Goal: Information Seeking & Learning: Learn about a topic

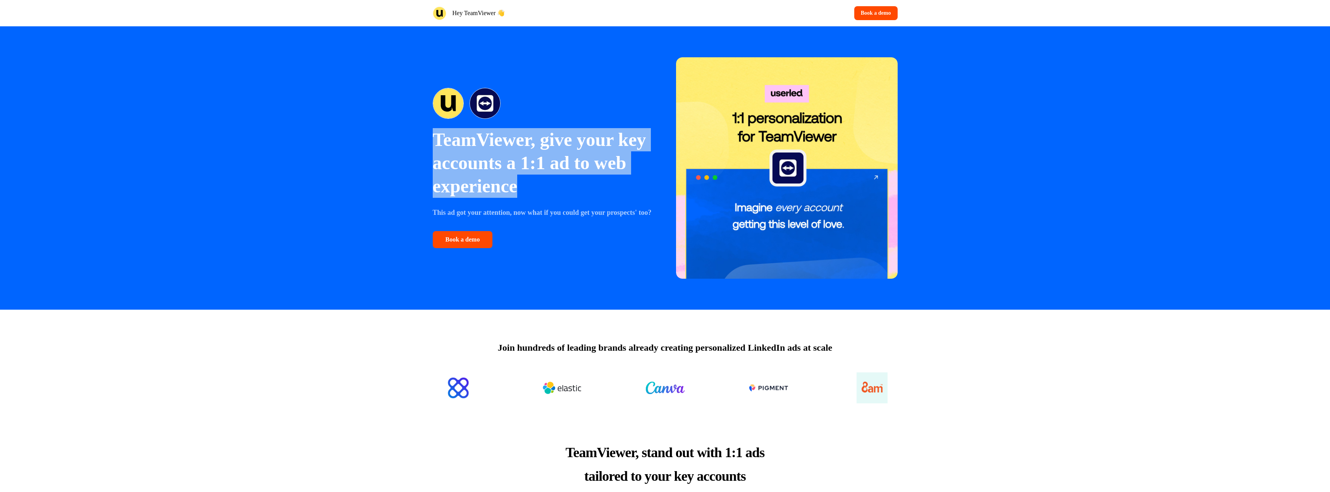
drag, startPoint x: 435, startPoint y: 134, endPoint x: 585, endPoint y: 184, distance: 158.8
click at [585, 184] on p "TeamViewer, give your key accounts a 1:1 ad to web experience" at bounding box center [544, 163] width 222 height 70
drag, startPoint x: 585, startPoint y: 184, endPoint x: 392, endPoint y: 123, distance: 202.7
click at [392, 123] on div "TeamViewer, give your key accounts a 1:1 ad to web experience This ad got your …" at bounding box center [665, 168] width 1330 height 284
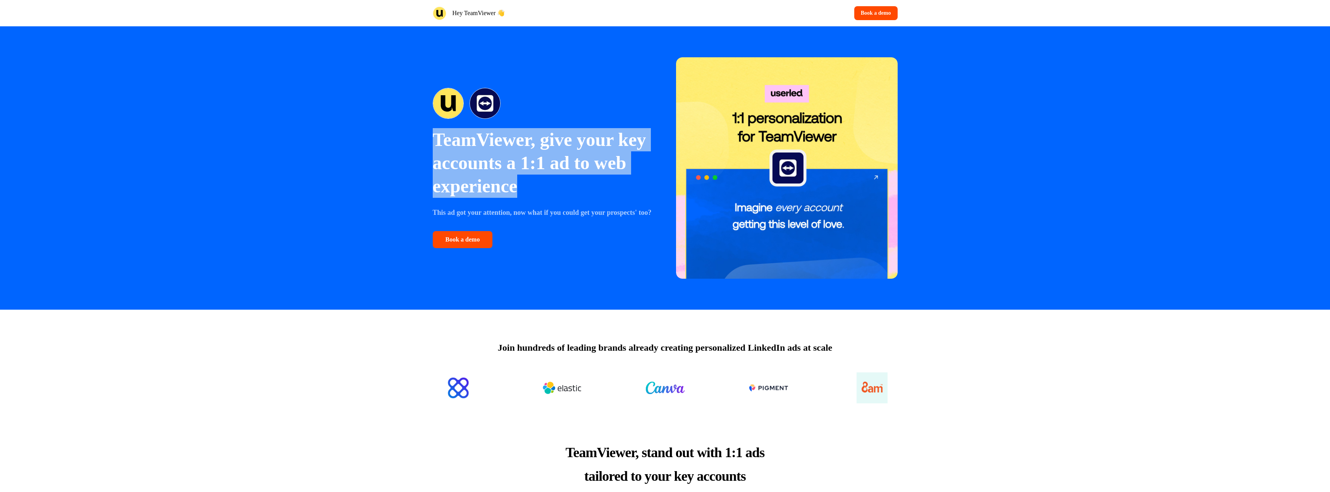
click at [406, 124] on div "TeamViewer, give your key accounts a 1:1 ad to web experience This ad got your …" at bounding box center [665, 168] width 1330 height 284
drag, startPoint x: 428, startPoint y: 137, endPoint x: 636, endPoint y: 200, distance: 217.3
click at [636, 200] on div "TeamViewer, give your key accounts a 1:1 ad to web experience This ad got your …" at bounding box center [664, 168] width 511 height 284
click at [636, 200] on div "TeamViewer, give your key accounts a 1:1 ad to web experience This ad got your …" at bounding box center [544, 168] width 222 height 160
drag, startPoint x: 636, startPoint y: 200, endPoint x: 456, endPoint y: 138, distance: 190.1
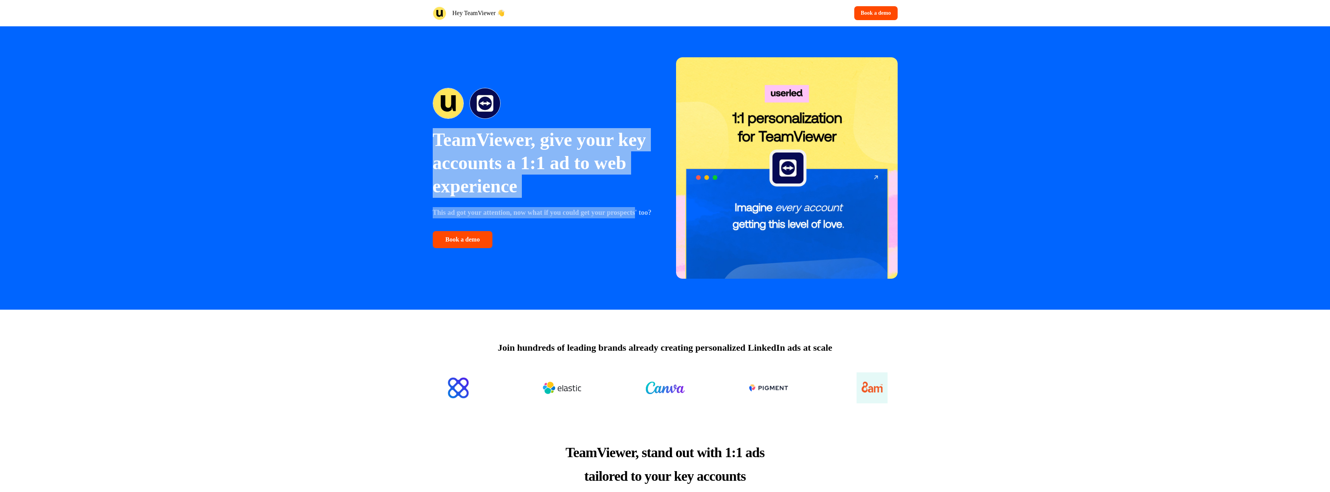
click at [456, 138] on div "TeamViewer, give your key accounts a 1:1 ad to web experience This ad got your …" at bounding box center [544, 168] width 222 height 160
click at [440, 151] on p "TeamViewer, give your key accounts a 1:1 ad to web experience" at bounding box center [544, 163] width 222 height 70
drag, startPoint x: 435, startPoint y: 127, endPoint x: 566, endPoint y: 179, distance: 141.2
click at [566, 179] on p "TeamViewer, give your key accounts a 1:1 ad to web experience" at bounding box center [544, 163] width 222 height 70
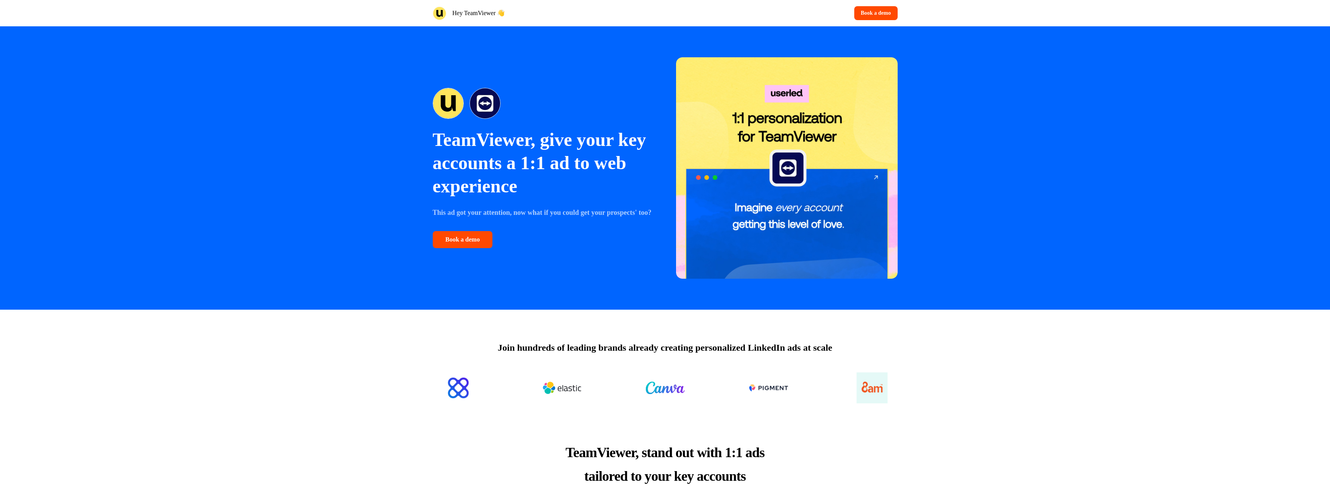
click at [566, 179] on p "TeamViewer, give your key accounts a 1:1 ad to web experience" at bounding box center [544, 163] width 222 height 70
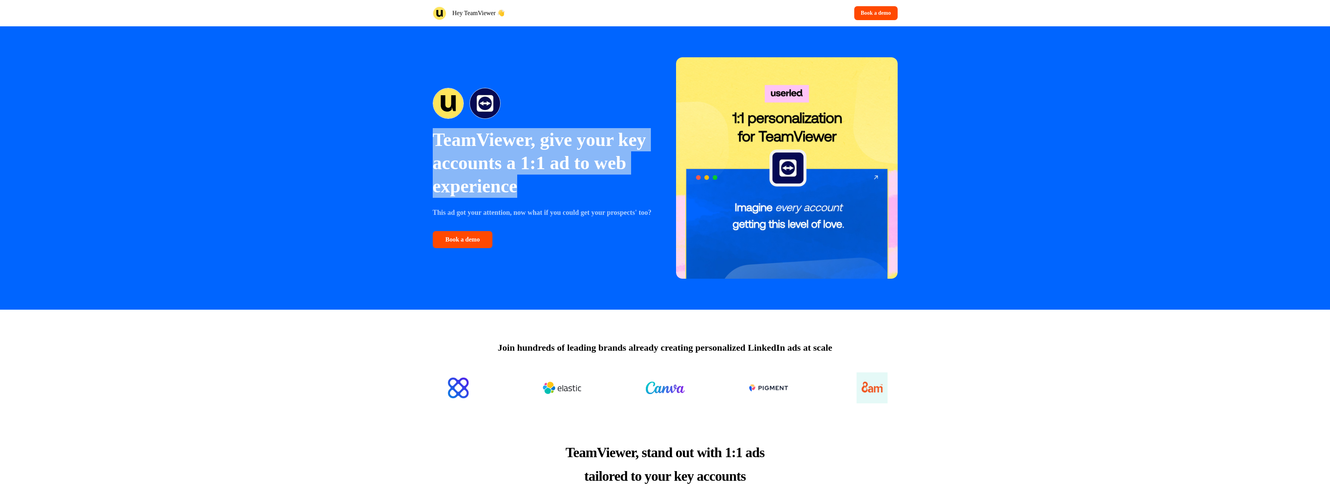
click at [566, 179] on p "TeamViewer, give your key accounts a 1:1 ad to web experience" at bounding box center [544, 163] width 222 height 70
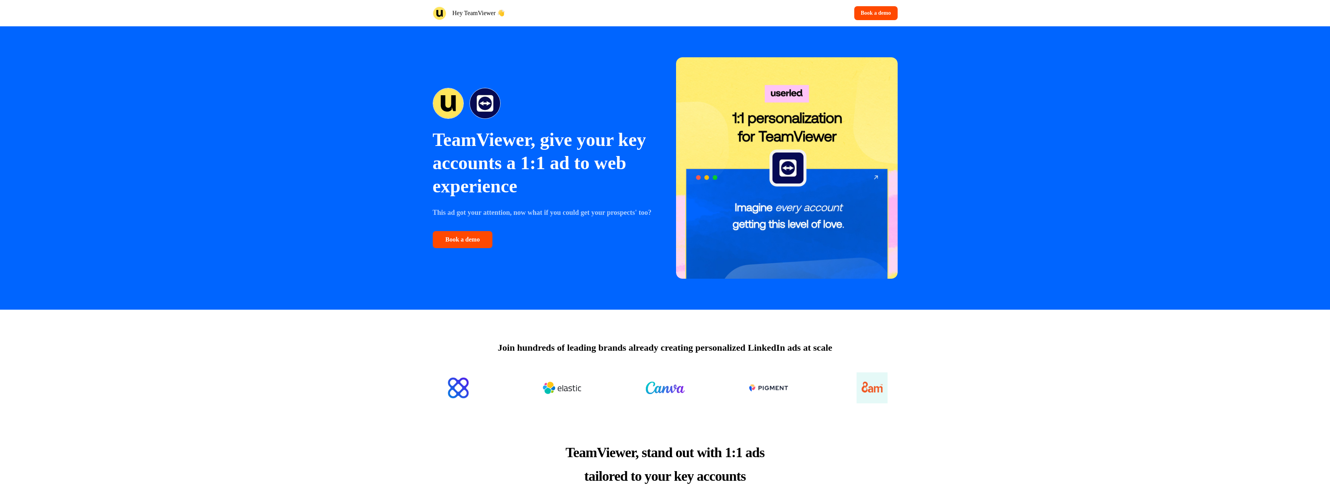
click at [576, 209] on strong "This ad got your attention, now what if you could get your prospects' too?" at bounding box center [542, 213] width 219 height 8
click at [548, 160] on p "TeamViewer, give your key accounts a 1:1 ad to web experience" at bounding box center [544, 163] width 222 height 70
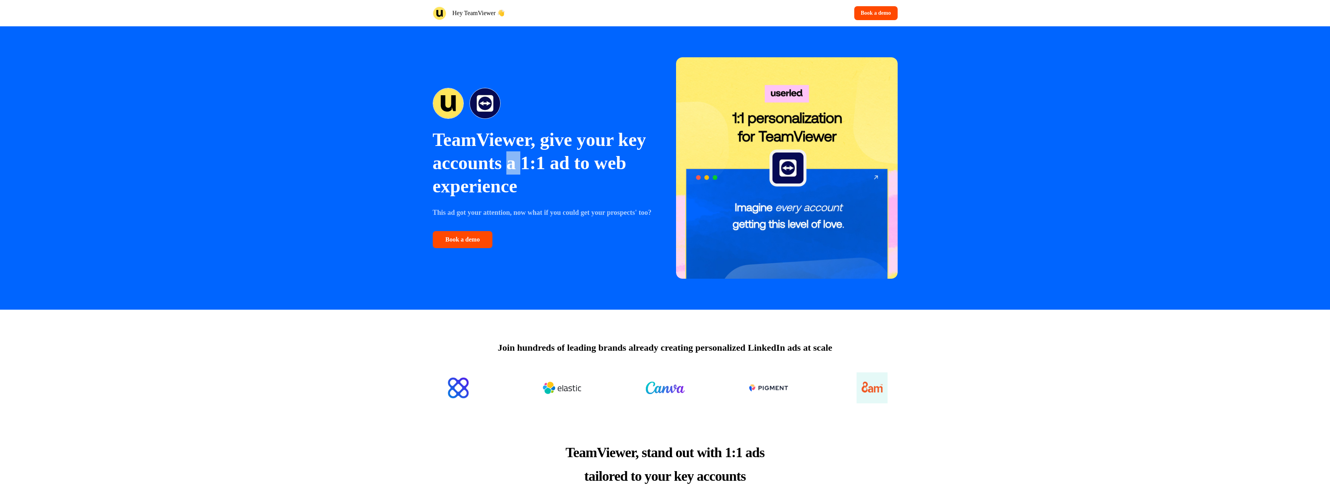
click at [548, 160] on p "TeamViewer, give your key accounts a 1:1 ad to web experience" at bounding box center [544, 163] width 222 height 70
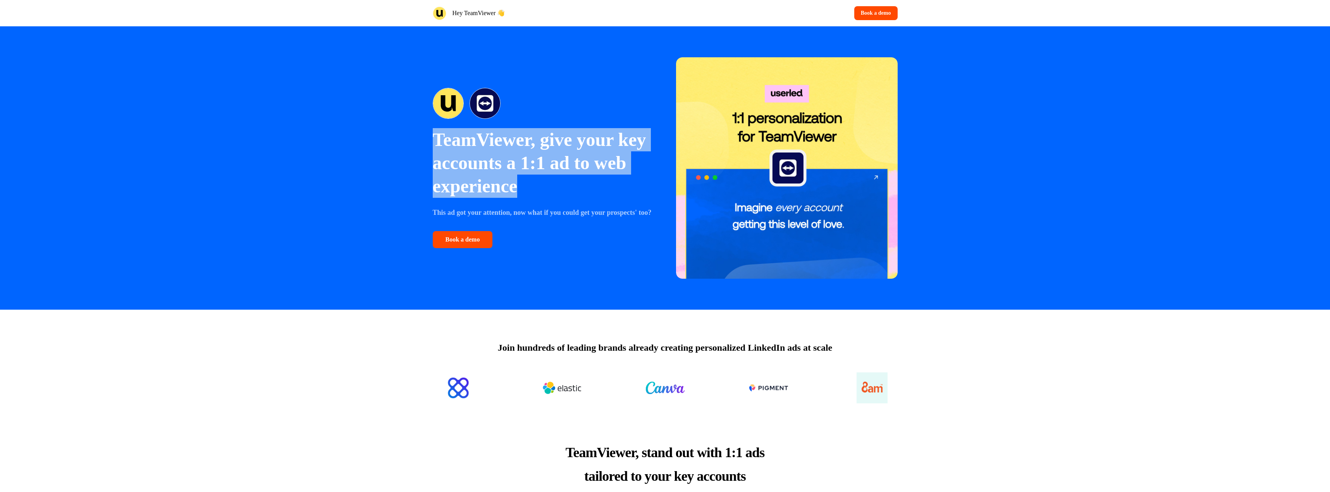
click at [548, 160] on p "TeamViewer, give your key accounts a 1:1 ad to web experience" at bounding box center [544, 163] width 222 height 70
click at [551, 185] on p "TeamViewer, give your key accounts a 1:1 ad to web experience" at bounding box center [544, 163] width 222 height 70
drag, startPoint x: 569, startPoint y: 183, endPoint x: 384, endPoint y: 114, distance: 197.2
click at [384, 114] on div "TeamViewer, give your key accounts a 1:1 ad to web experience This ad got your …" at bounding box center [665, 168] width 1330 height 284
click at [438, 128] on p "TeamViewer, give your key accounts a 1:1 ad to web experience" at bounding box center [544, 163] width 222 height 70
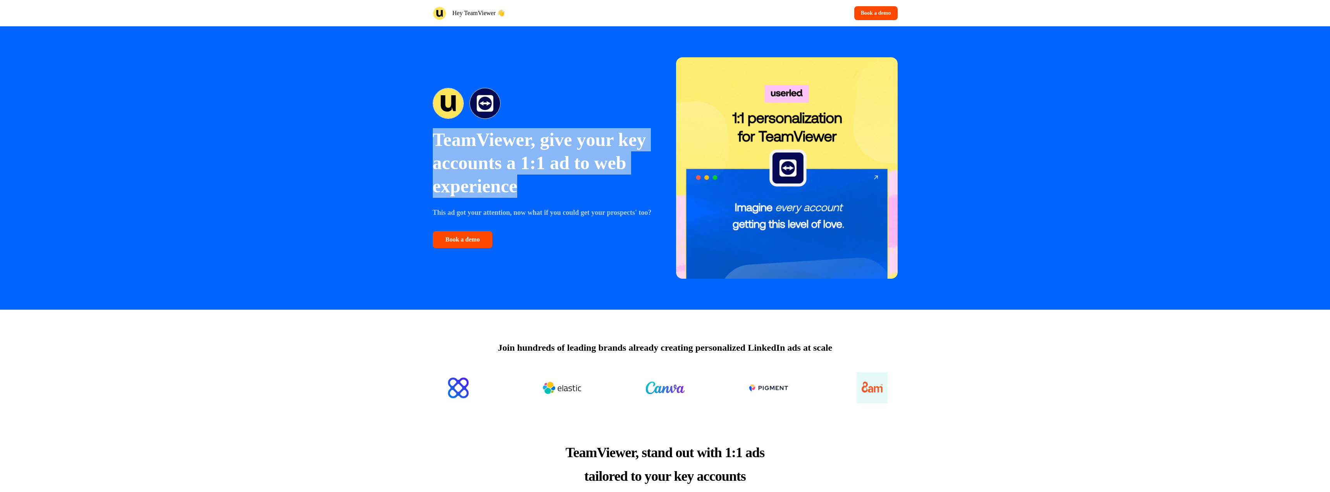
drag, startPoint x: 436, startPoint y: 132, endPoint x: 593, endPoint y: 178, distance: 163.6
click at [593, 178] on p "TeamViewer, give your key accounts a 1:1 ad to web experience" at bounding box center [544, 163] width 222 height 70
click at [519, 128] on p "TeamViewer, give your key accounts a 1:1 ad to web experience" at bounding box center [544, 163] width 222 height 70
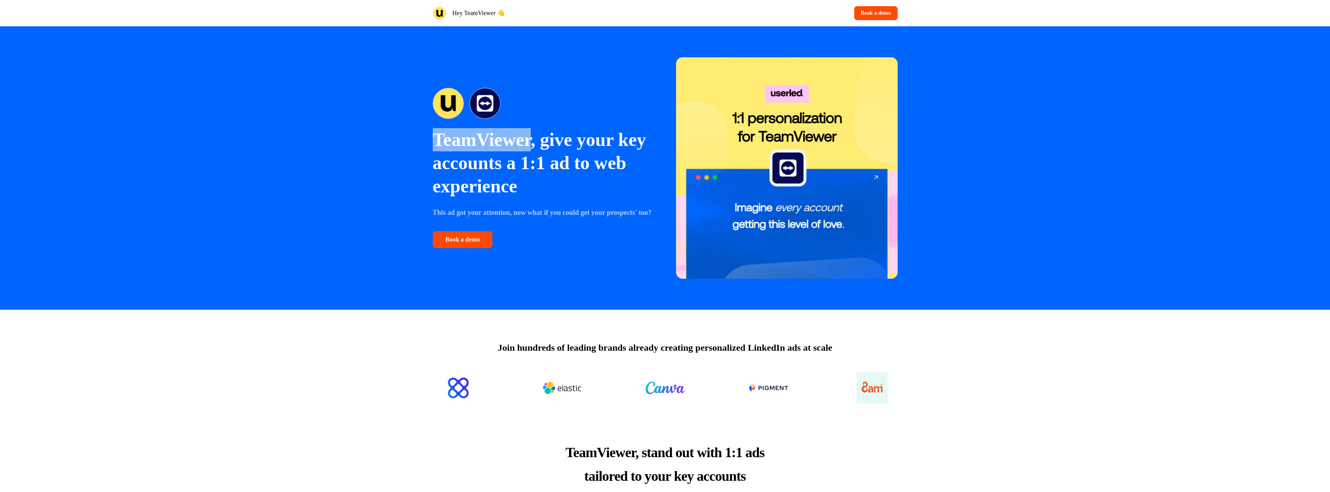
click at [518, 128] on p "TeamViewer, give your key accounts a 1:1 ad to web experience" at bounding box center [544, 163] width 222 height 70
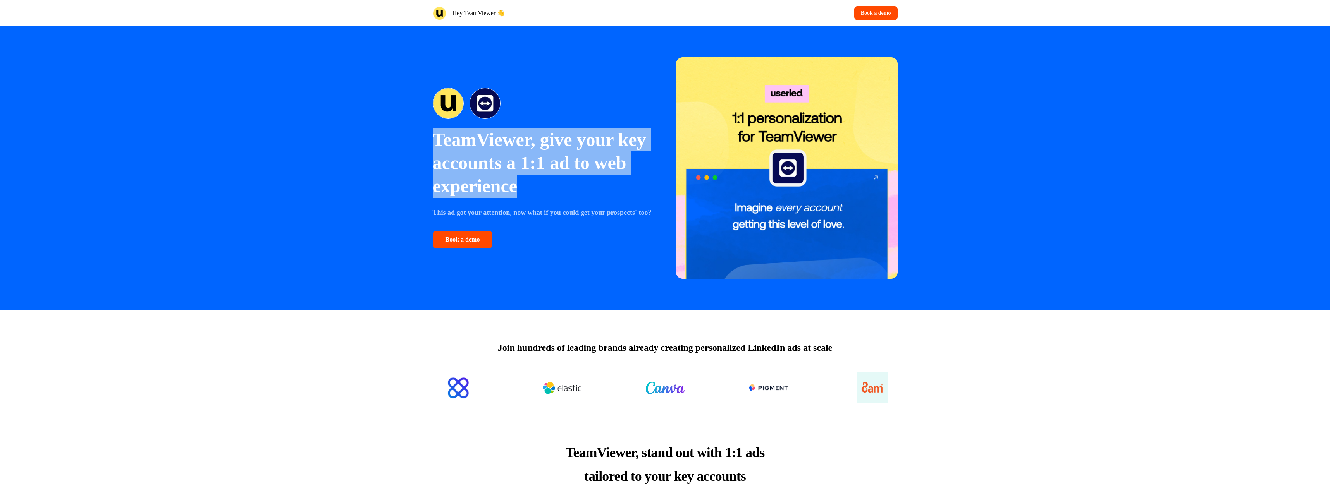
click at [518, 128] on p "TeamViewer, give your key accounts a 1:1 ad to web experience" at bounding box center [544, 163] width 222 height 70
click at [487, 102] on img at bounding box center [485, 103] width 31 height 31
click at [445, 96] on img at bounding box center [448, 103] width 31 height 31
click at [492, 96] on img at bounding box center [485, 103] width 31 height 31
click at [499, 157] on p "TeamViewer, give your key accounts a 1:1 ad to web experience" at bounding box center [544, 163] width 222 height 70
